Goal: Transaction & Acquisition: Download file/media

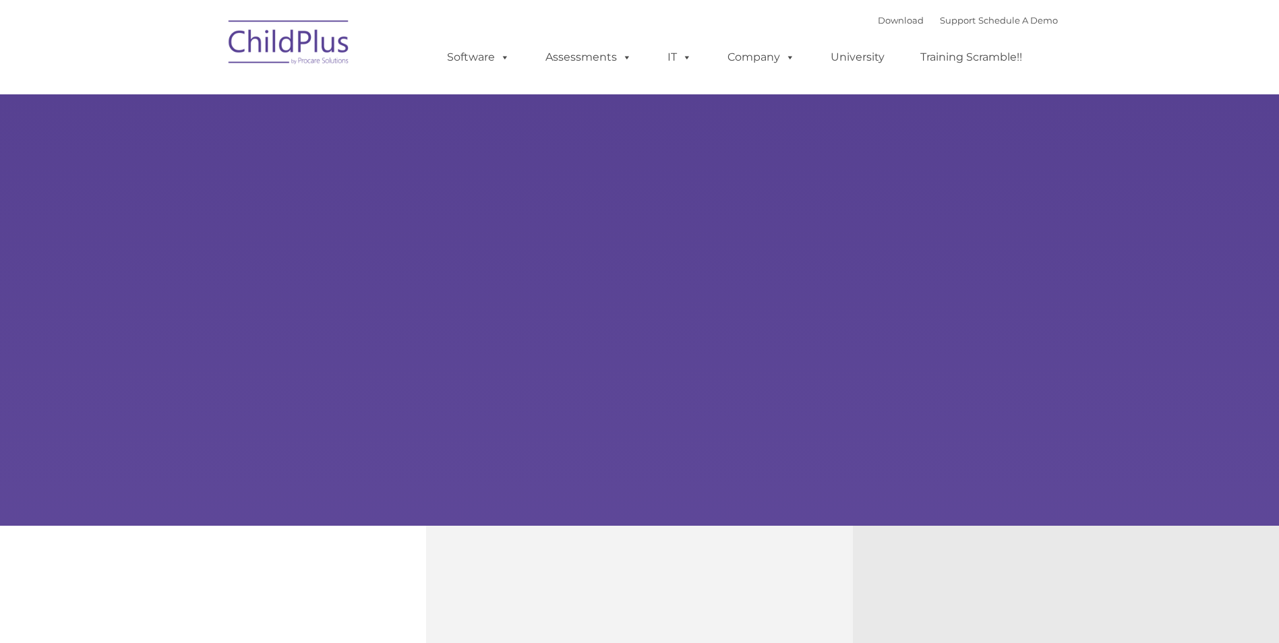
type input ""
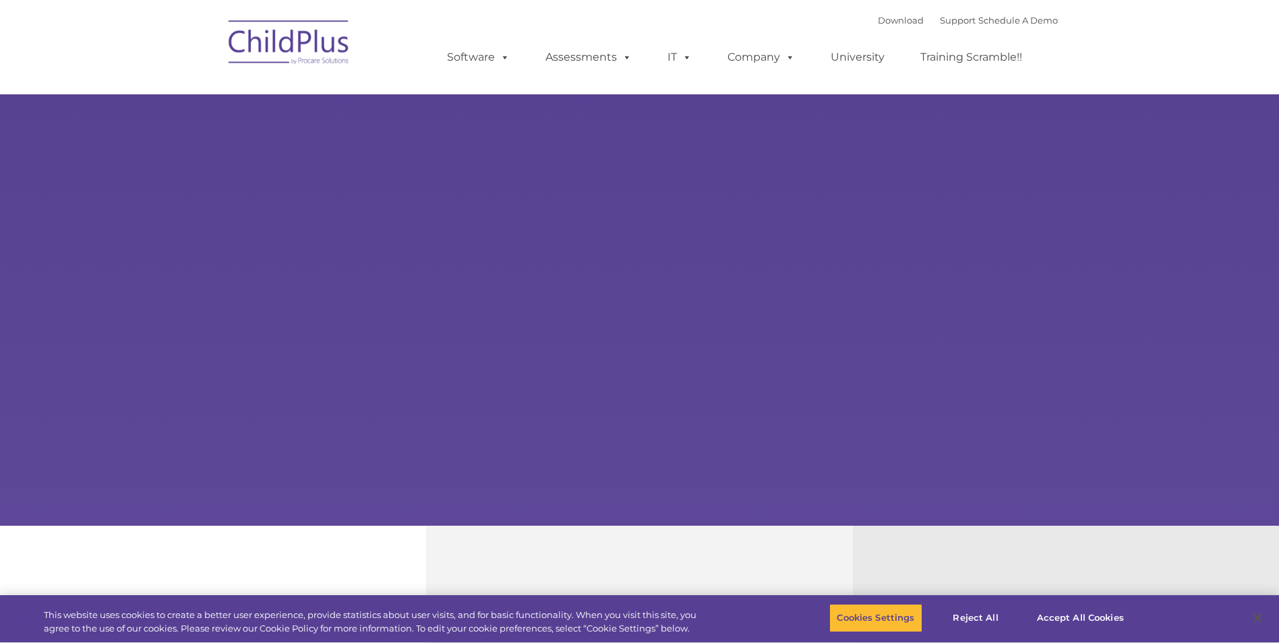
select select "MEDIUM"
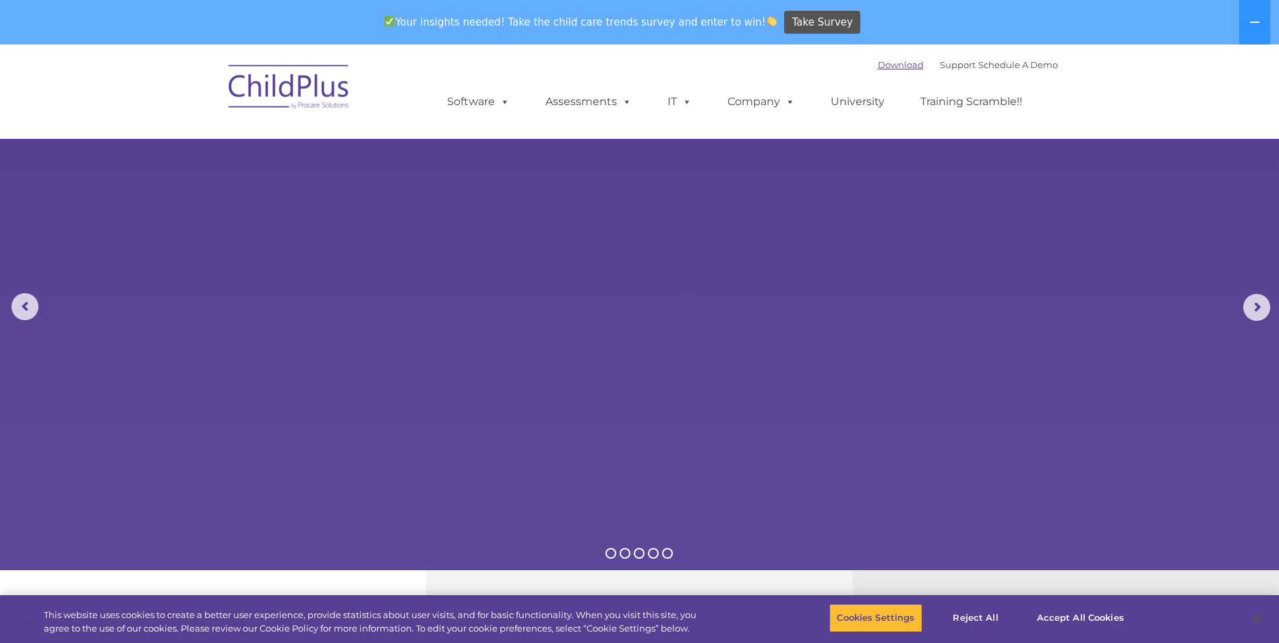
click at [878, 62] on link "Download" at bounding box center [901, 64] width 46 height 11
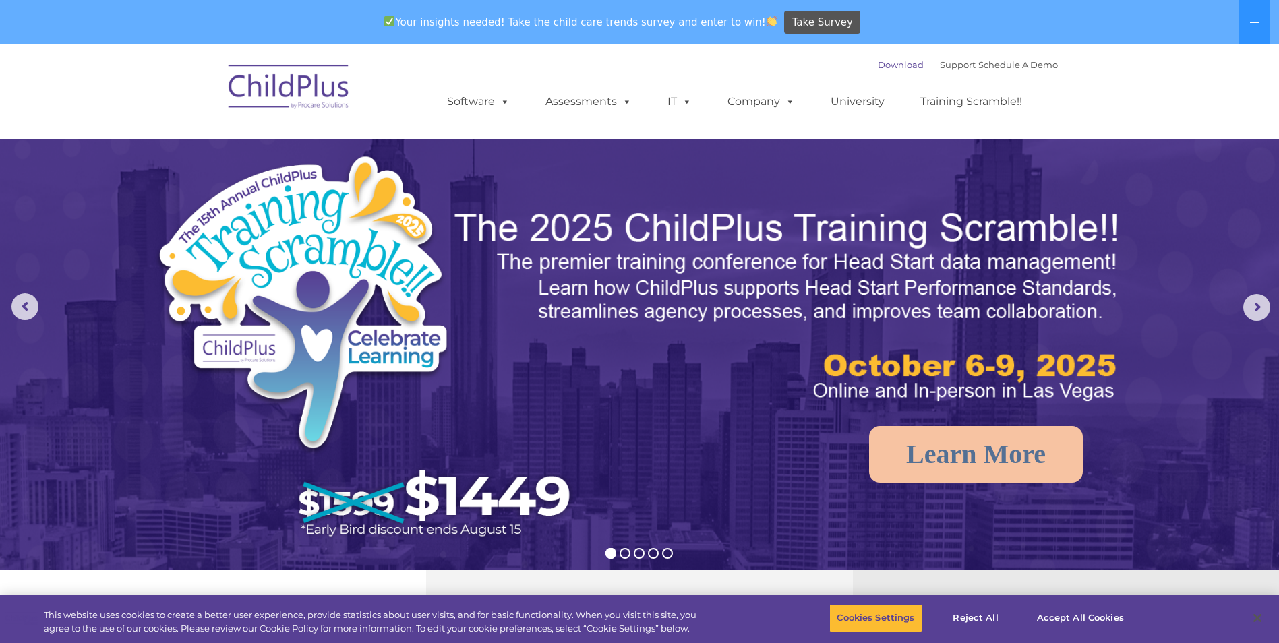
click at [878, 67] on link "Download" at bounding box center [901, 64] width 46 height 11
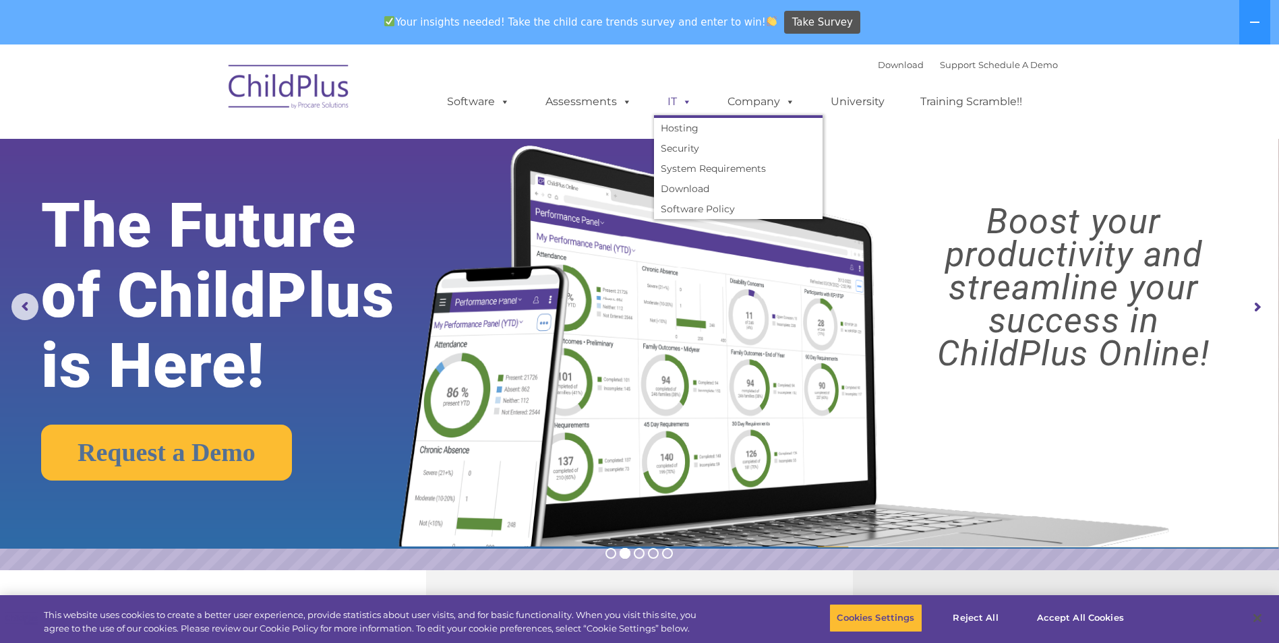
click at [679, 97] on span at bounding box center [684, 101] width 15 height 13
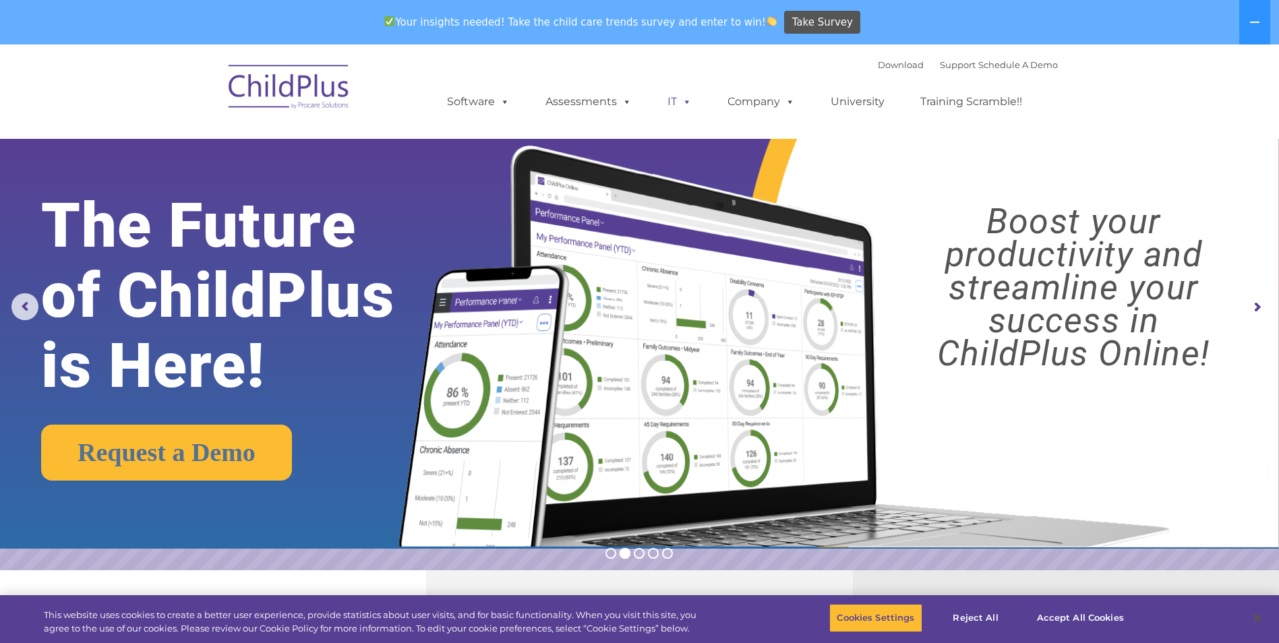
click at [672, 95] on link "IT" at bounding box center [679, 101] width 51 height 27
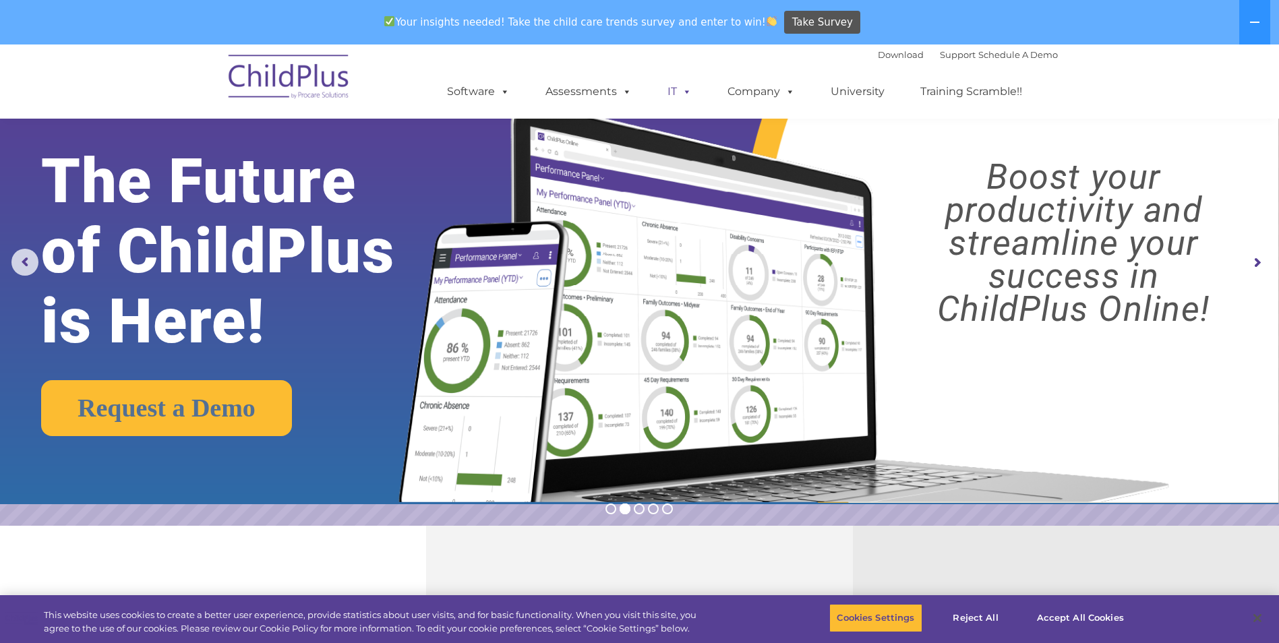
click at [682, 97] on span at bounding box center [684, 91] width 15 height 13
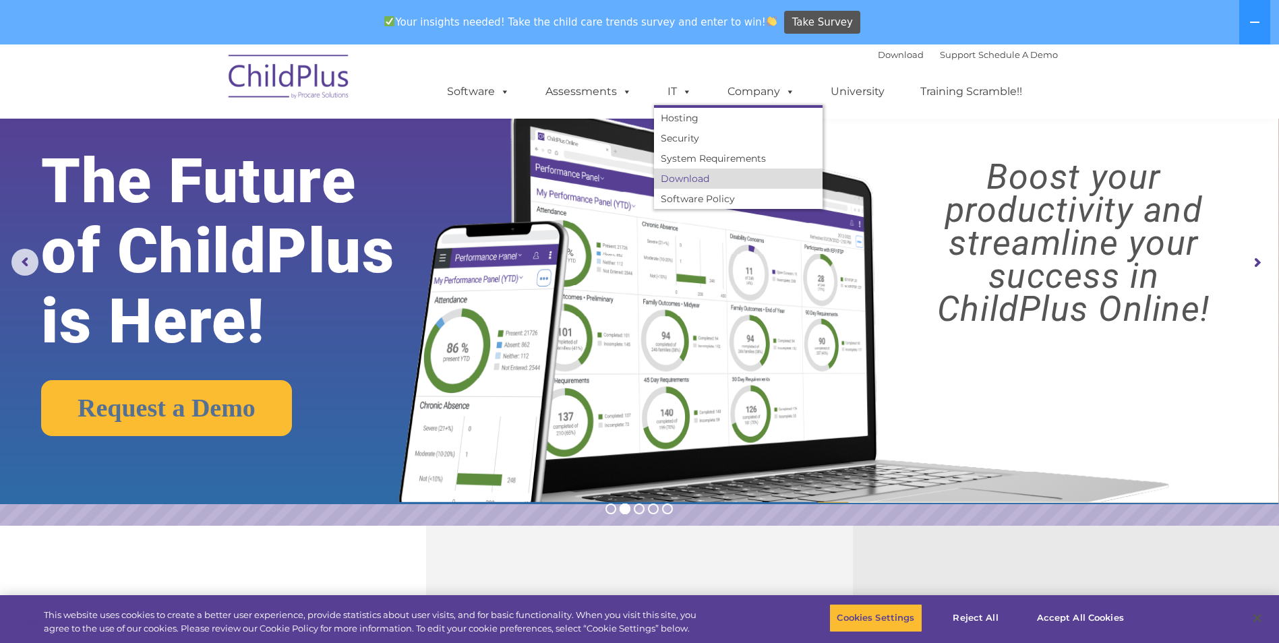
click at [685, 174] on link "Download" at bounding box center [738, 179] width 169 height 20
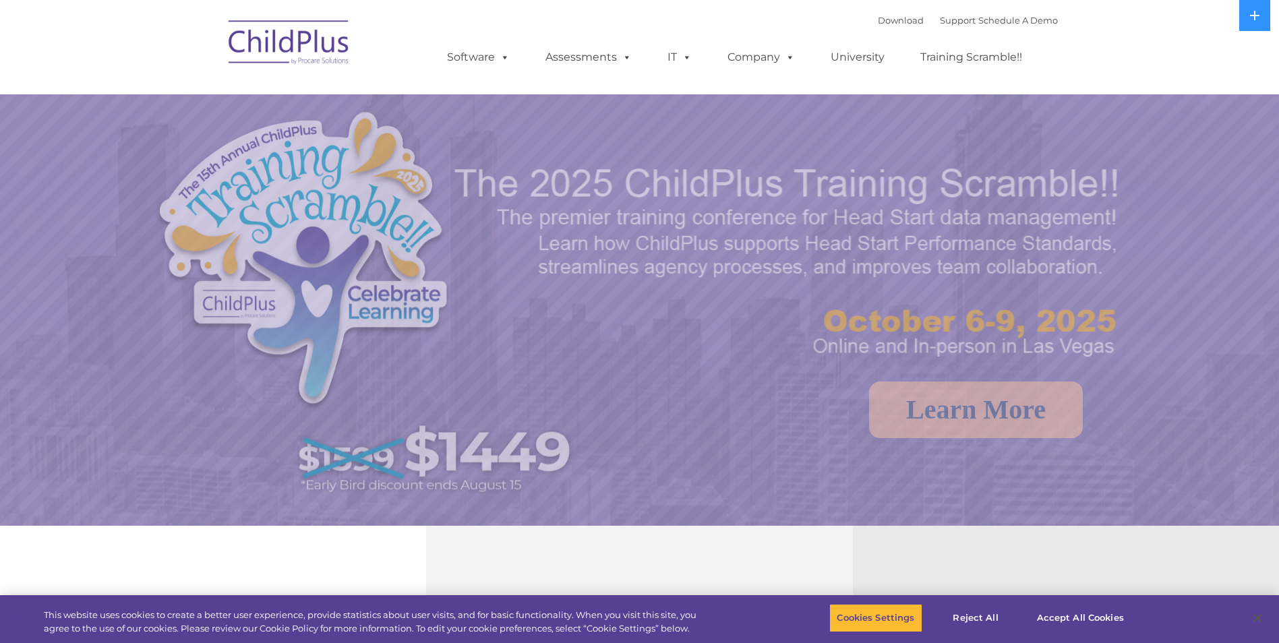
select select "MEDIUM"
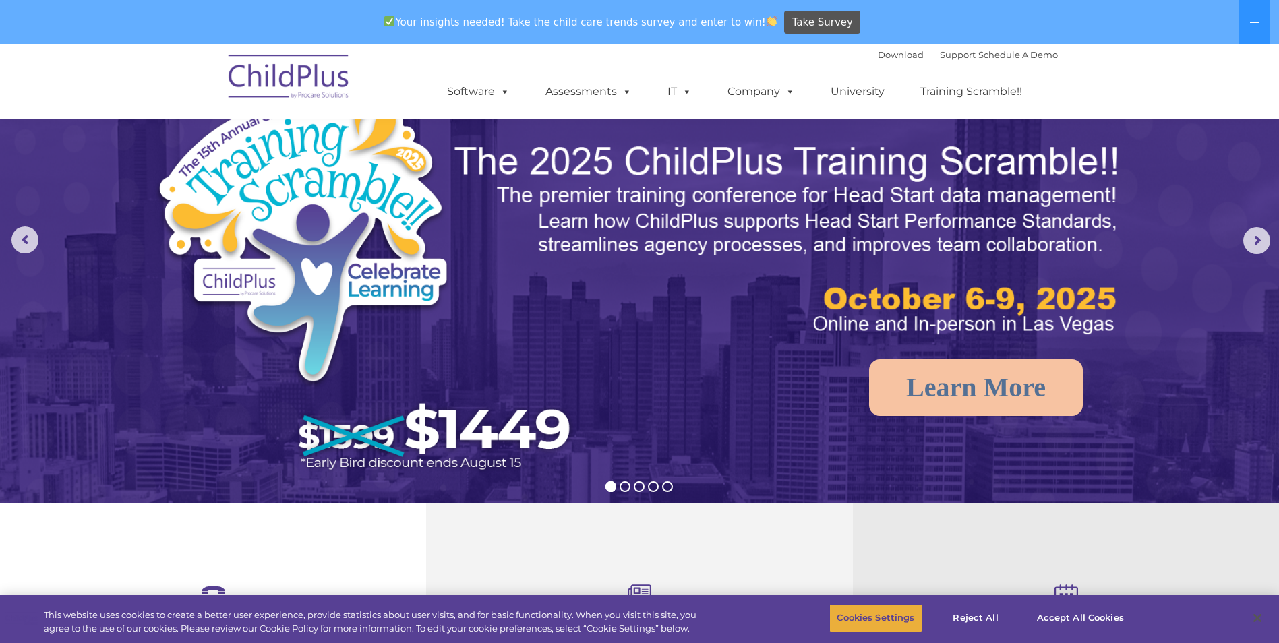
scroll to position [67, 0]
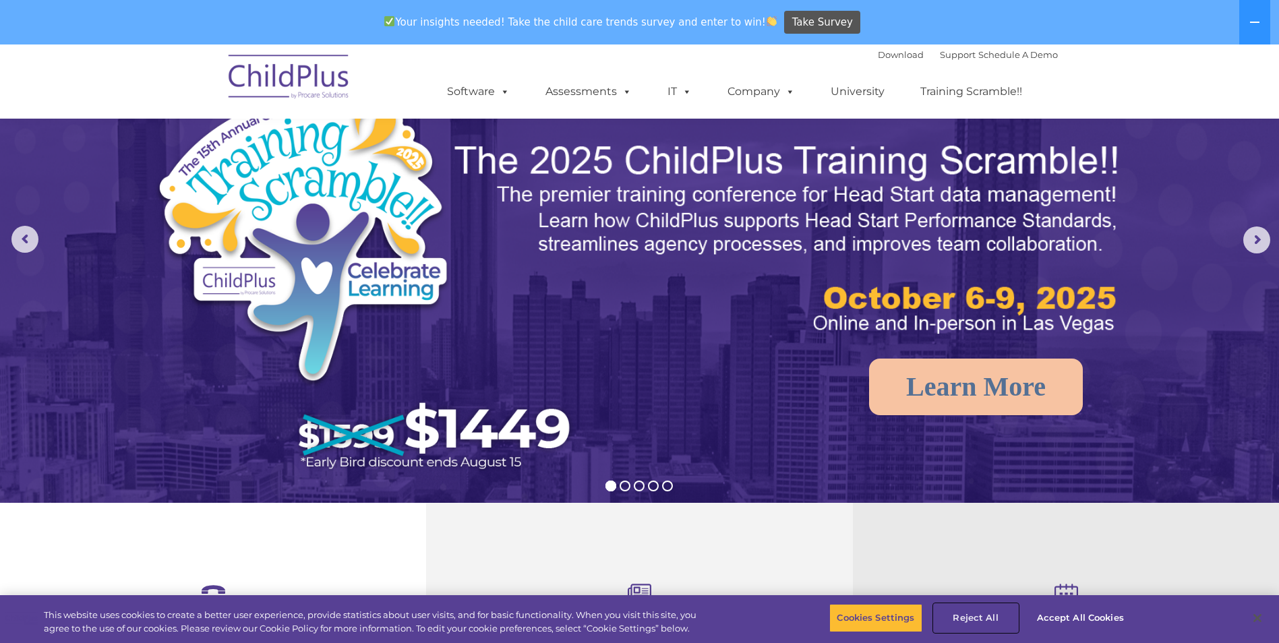
click at [979, 620] on button "Reject All" at bounding box center [976, 618] width 84 height 28
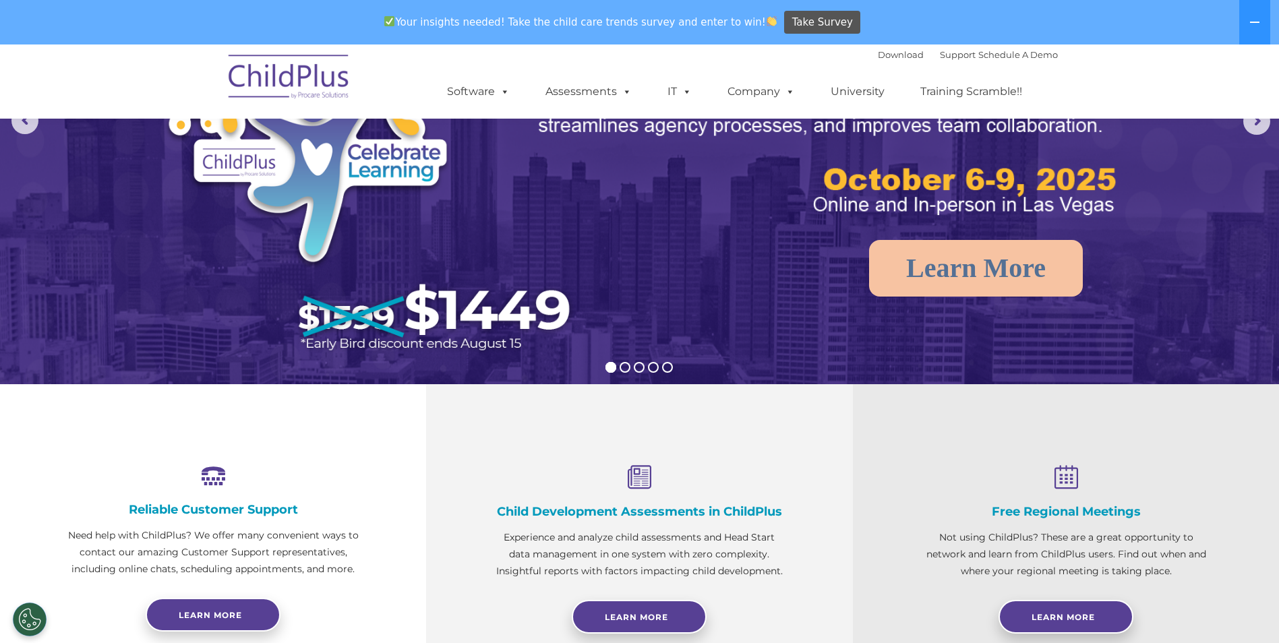
scroll to position [0, 0]
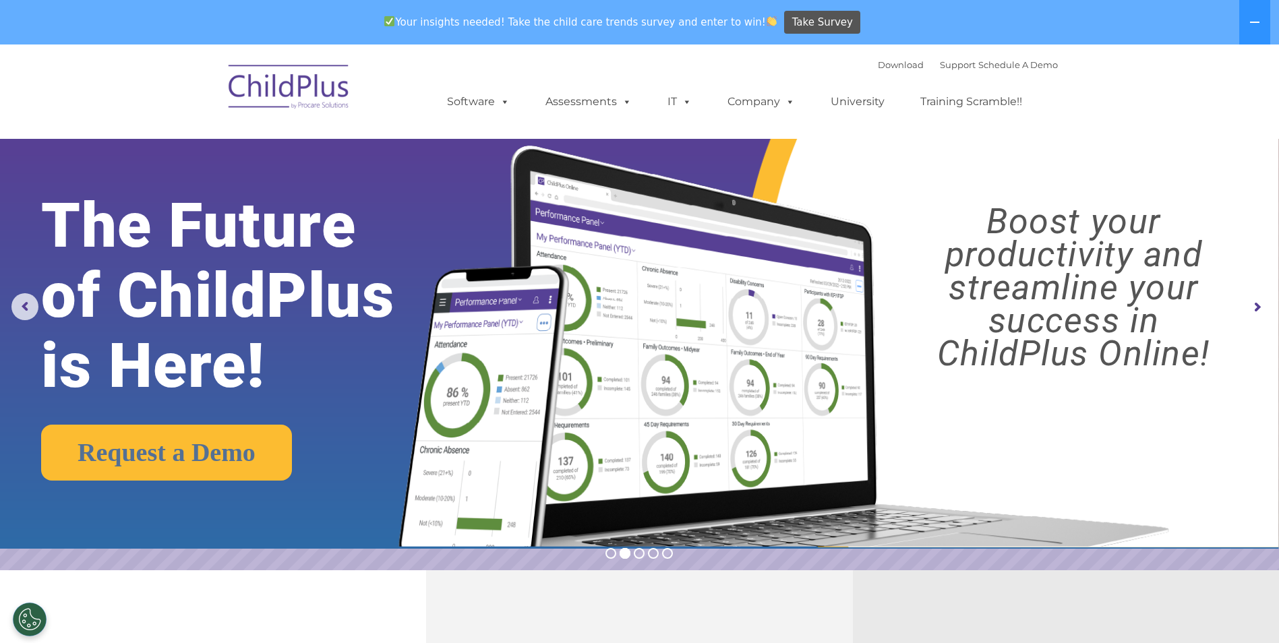
drag, startPoint x: 1249, startPoint y: 1, endPoint x: 773, endPoint y: 171, distance: 505.5
click at [773, 171] on img at bounding box center [780, 330] width 802 height 434
click at [884, 70] on div "Download Support | Schedule A Demo " at bounding box center [968, 65] width 180 height 20
drag, startPoint x: 884, startPoint y: 70, endPoint x: 883, endPoint y: 61, distance: 8.8
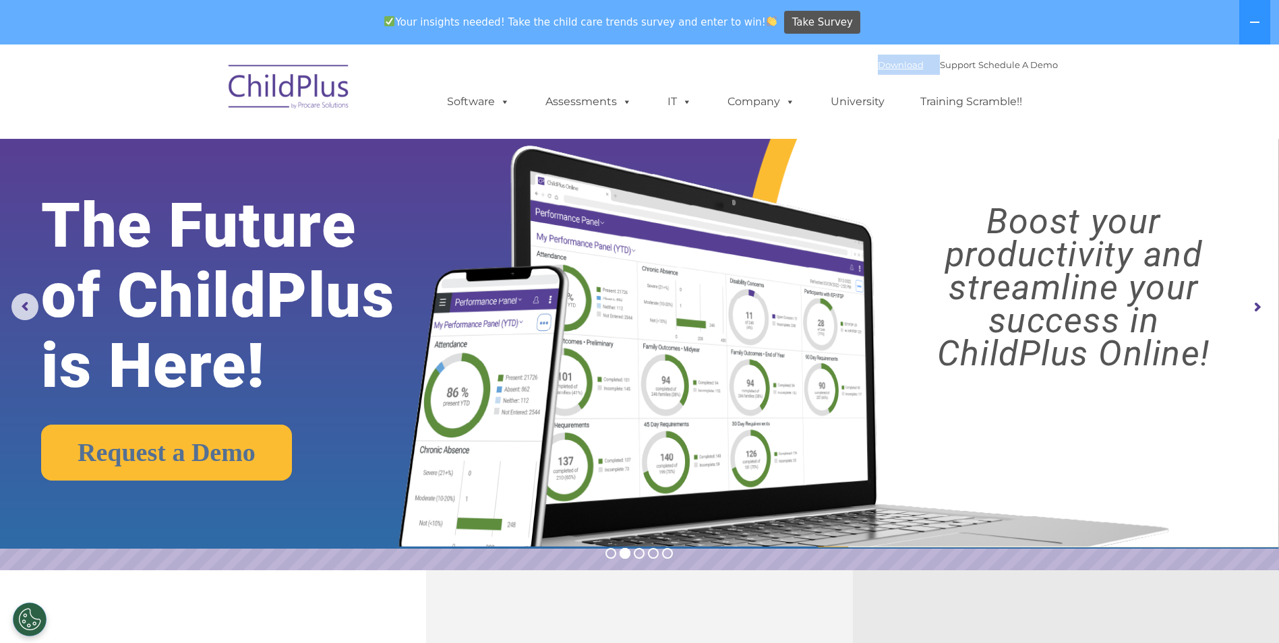
click at [883, 61] on link "Download" at bounding box center [901, 64] width 46 height 11
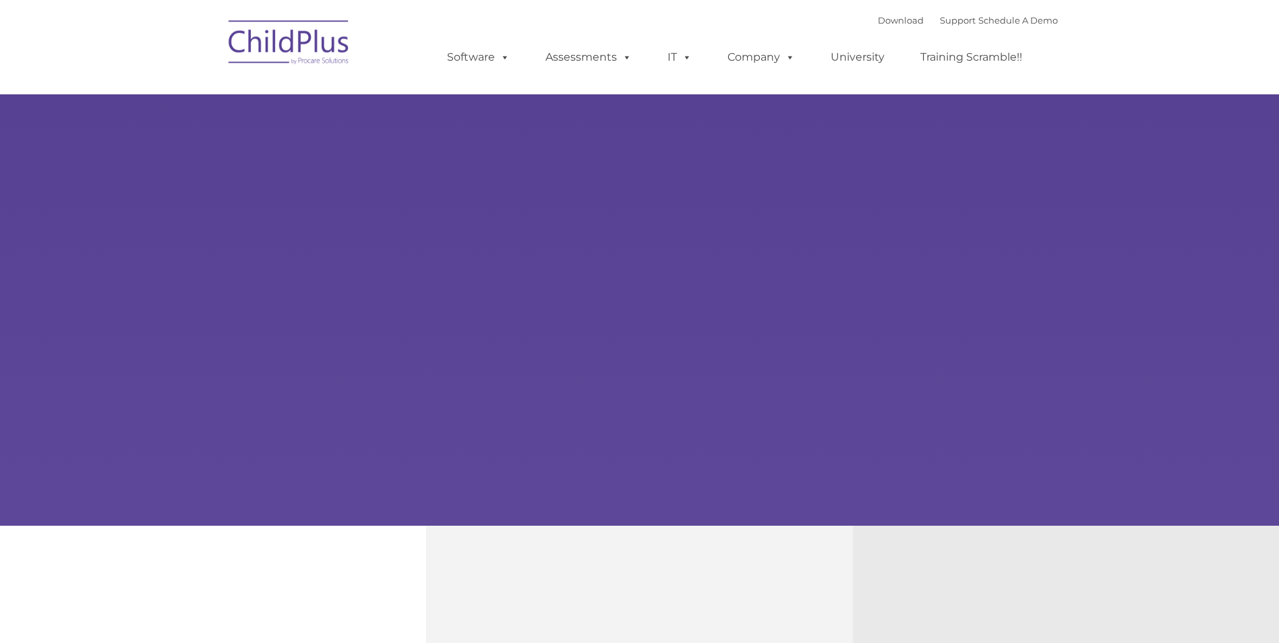
type input ""
select select "MEDIUM"
